Goal: Information Seeking & Learning: Check status

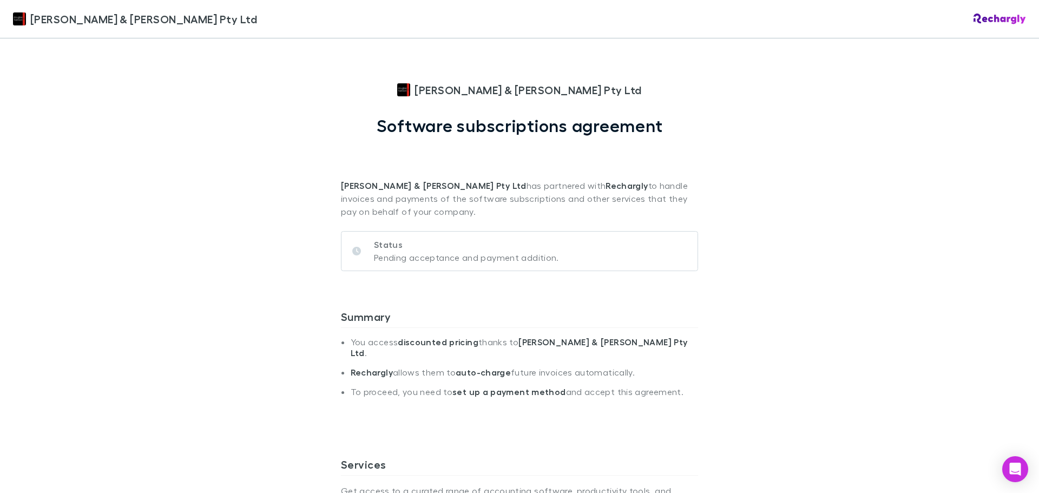
scroll to position [325, 0]
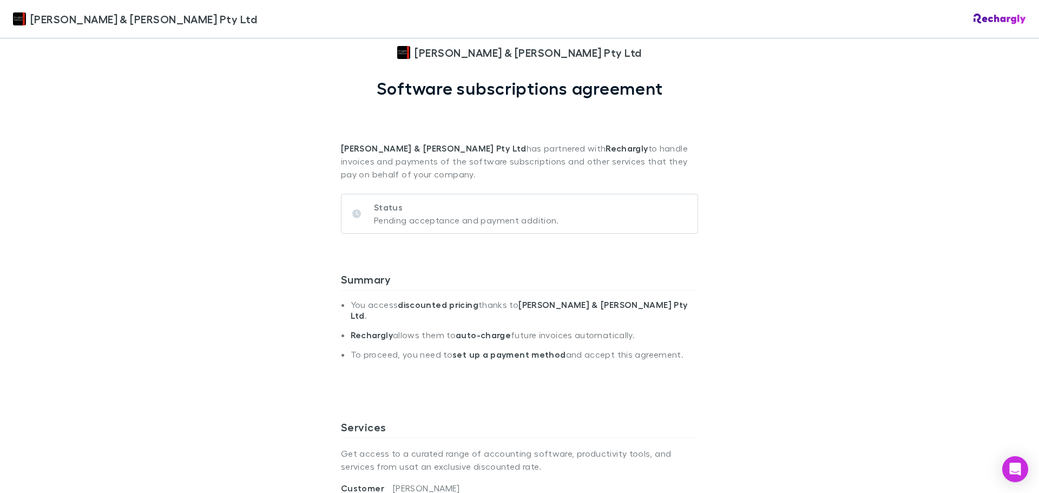
scroll to position [108, 0]
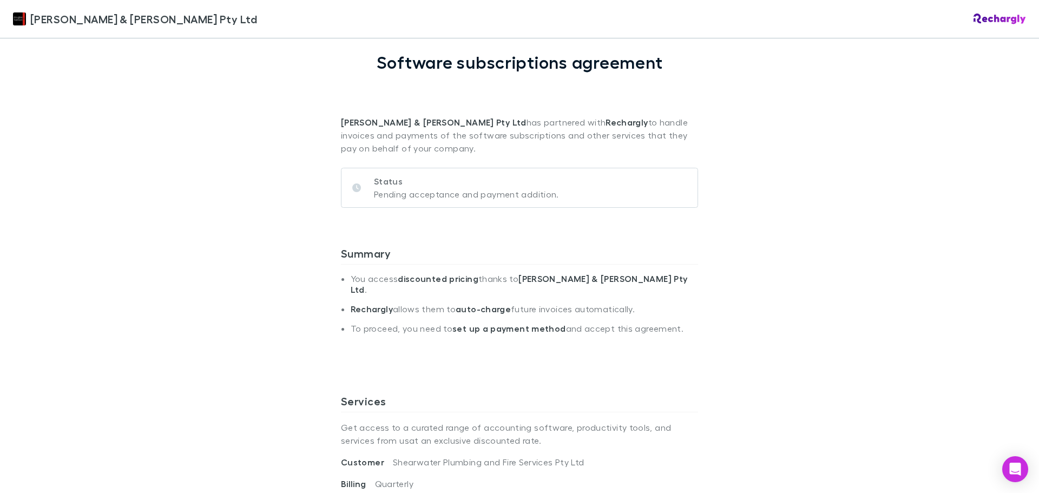
scroll to position [54, 0]
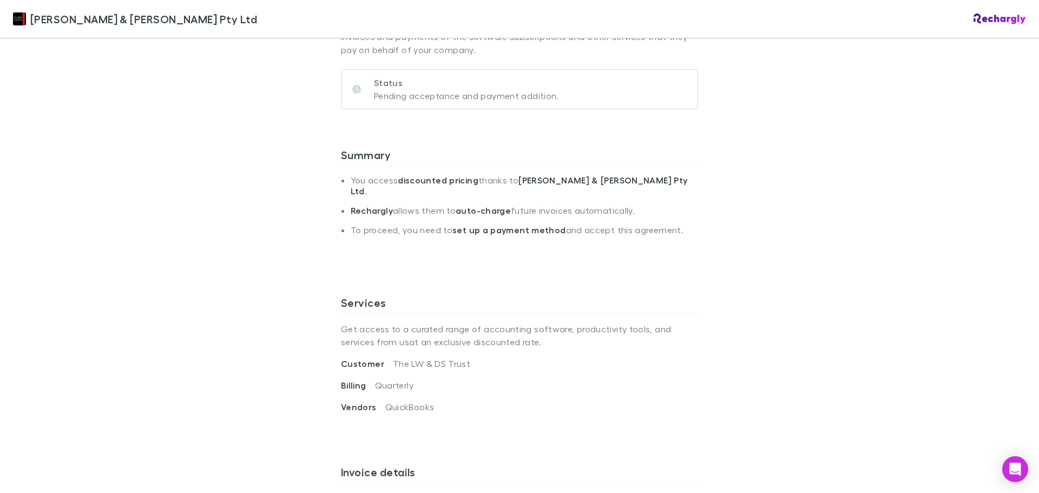
scroll to position [108, 0]
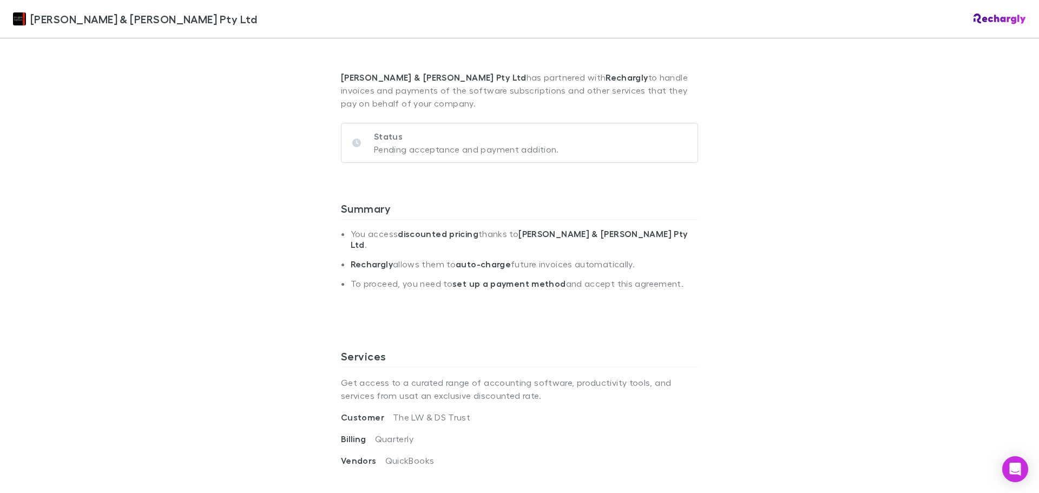
click at [830, 161] on div "[PERSON_NAME] & [PERSON_NAME] Pty Ltd [PERSON_NAME] & [PERSON_NAME] Pty Ltd Sof…" at bounding box center [519, 246] width 1039 height 493
